Goal: Navigation & Orientation: Find specific page/section

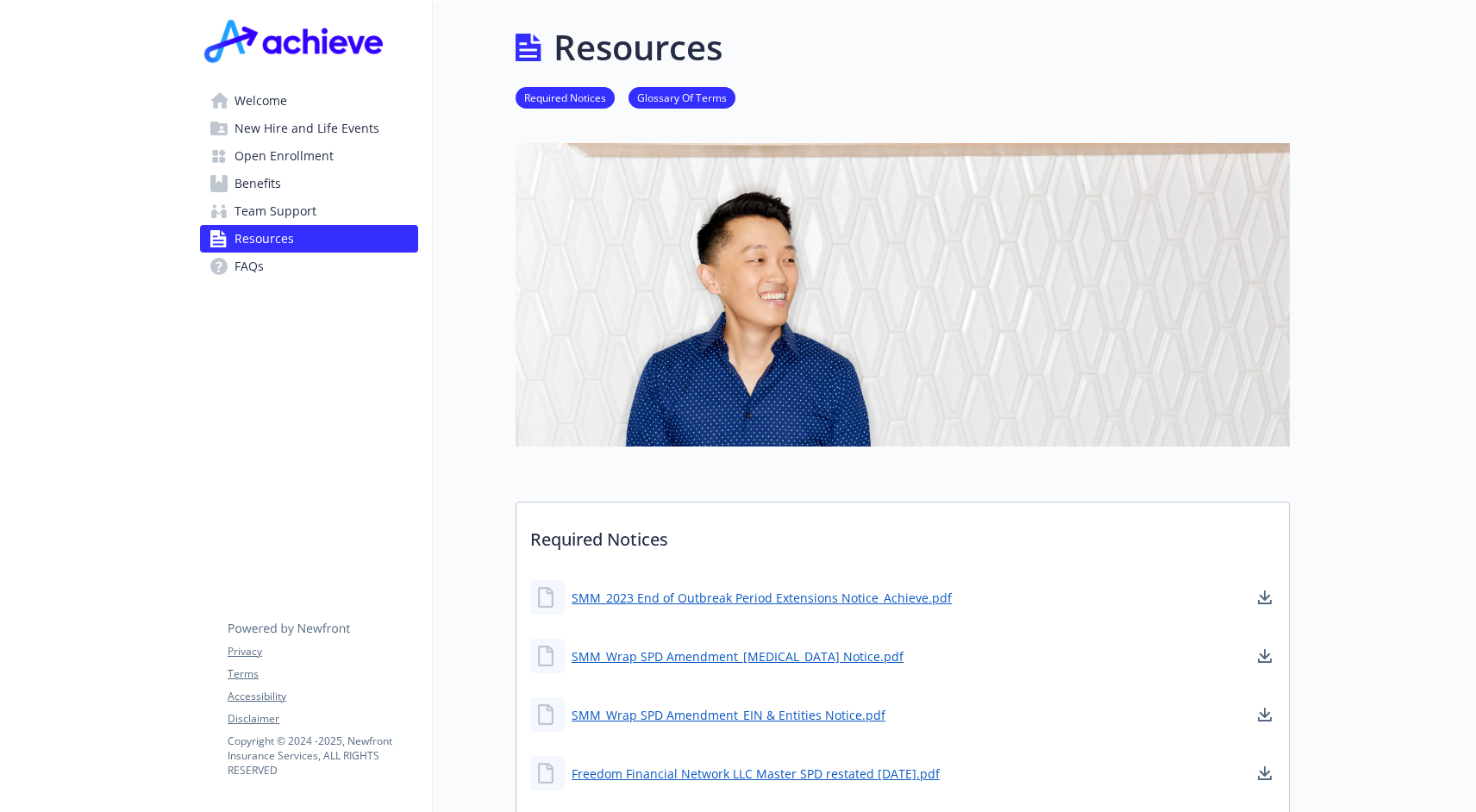
scroll to position [2467, 0]
